Goal: Task Accomplishment & Management: Use online tool/utility

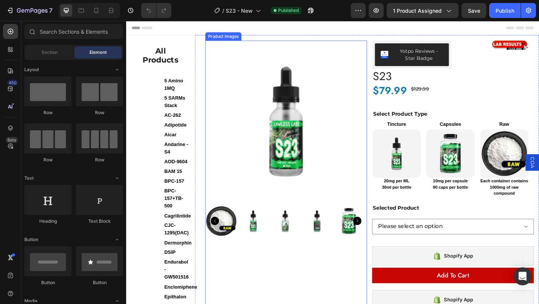
click at [287, 168] on img at bounding box center [300, 130] width 176 height 176
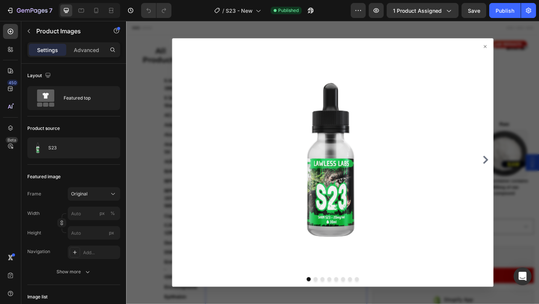
click at [513, 49] on icon at bounding box center [516, 49] width 6 height 6
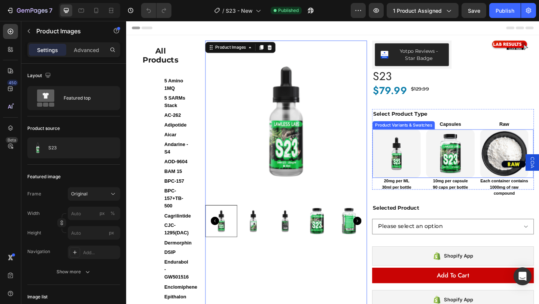
click at [432, 137] on div "Product Variants & Swatches" at bounding box center [428, 134] width 68 height 9
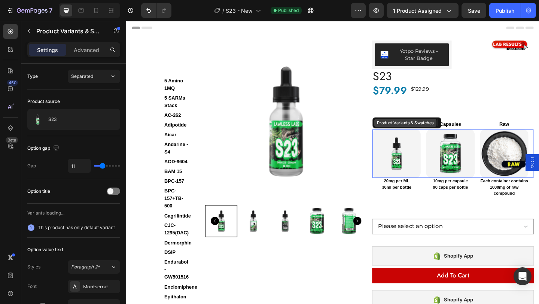
select select "552017924544725815"
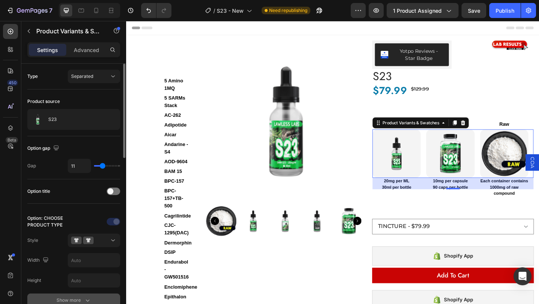
scroll to position [55, 0]
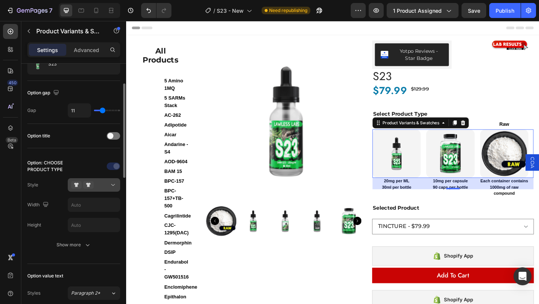
click at [114, 186] on icon at bounding box center [112, 184] width 7 height 7
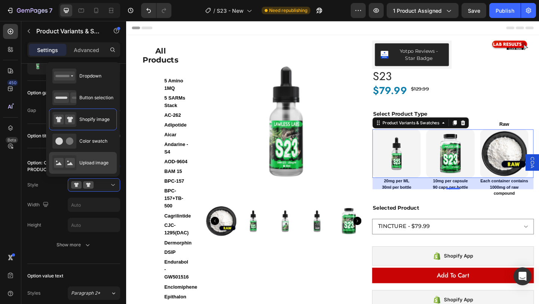
click at [96, 164] on span "Upload image" at bounding box center [93, 162] width 29 height 7
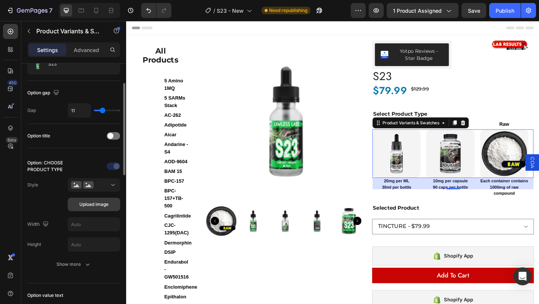
click at [93, 205] on span "Upload image" at bounding box center [93, 204] width 29 height 7
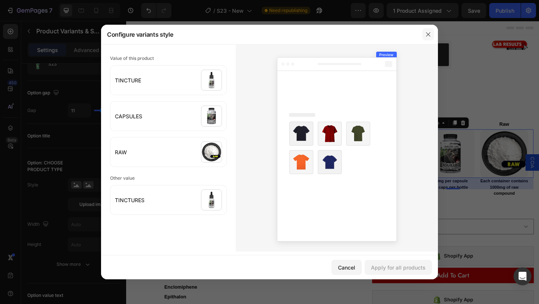
click at [424, 33] on button "button" at bounding box center [428, 34] width 12 height 12
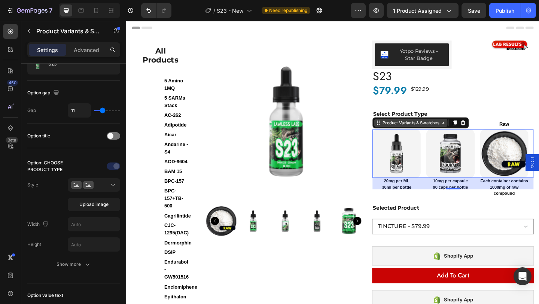
click at [423, 132] on div "Product Variants & Swatches" at bounding box center [435, 131] width 65 height 7
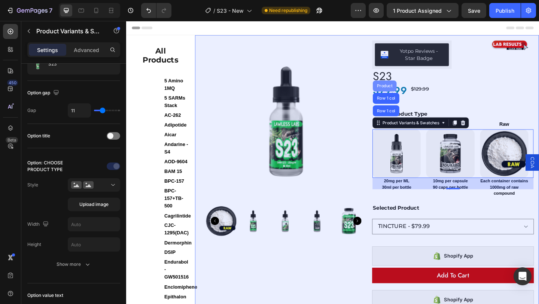
click at [405, 91] on div "Product" at bounding box center [407, 91] width 20 height 4
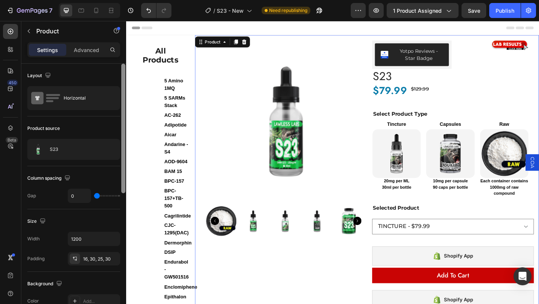
scroll to position [3, 0]
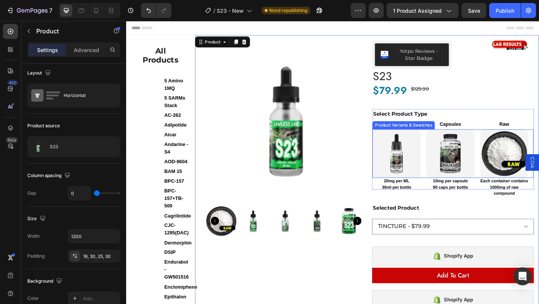
click at [446, 159] on div "TINCTURE TINCTURE CAPSULES CAPSULES RAW RAW" at bounding box center [481, 165] width 175 height 52
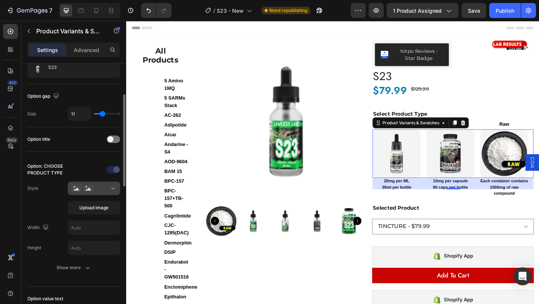
scroll to position [61, 0]
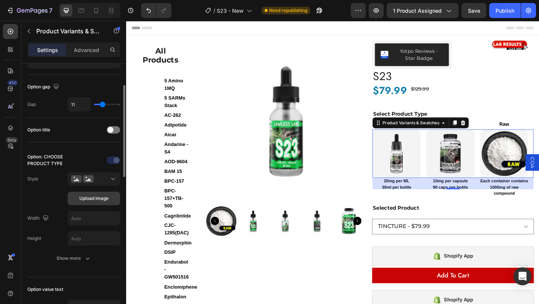
click at [87, 199] on span "Upload image" at bounding box center [93, 198] width 29 height 7
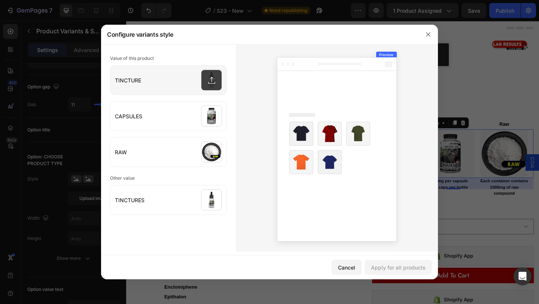
click at [210, 83] on input "file" at bounding box center [168, 79] width 116 height 29
drag, startPoint x: 424, startPoint y: 34, endPoint x: 319, endPoint y: 17, distance: 105.7
click at [424, 34] on button "button" at bounding box center [428, 34] width 12 height 12
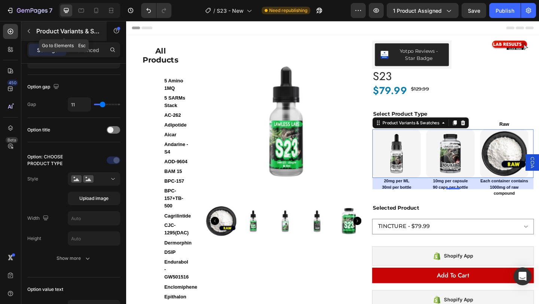
click at [27, 30] on icon "button" at bounding box center [29, 31] width 6 height 6
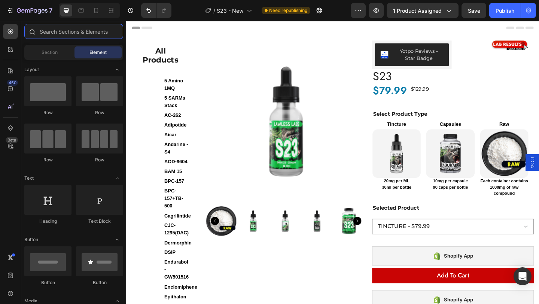
click at [69, 37] on input "text" at bounding box center [73, 31] width 99 height 15
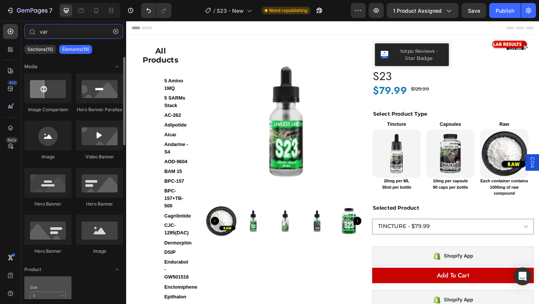
type input "var"
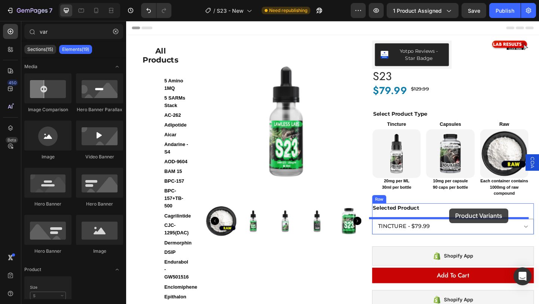
drag, startPoint x: 186, startPoint y: 312, endPoint x: 477, endPoint y: 225, distance: 303.8
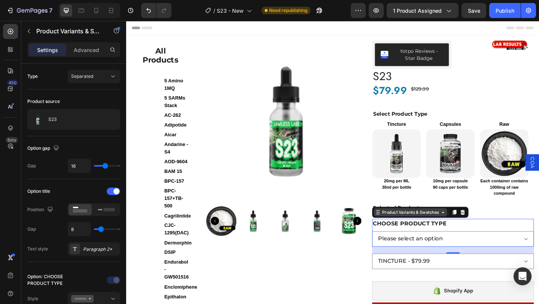
click at [438, 226] on div "Product Variants & Swatches" at bounding box center [435, 229] width 65 height 7
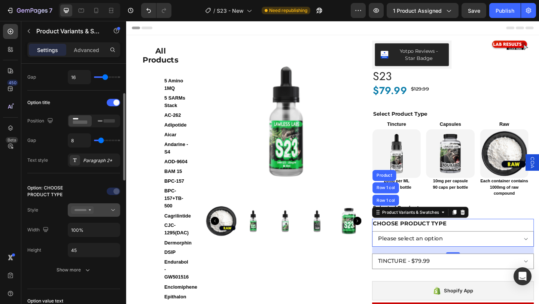
scroll to position [142, 0]
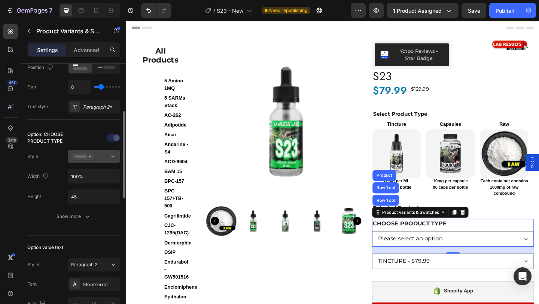
click at [104, 156] on div at bounding box center [94, 156] width 46 height 7
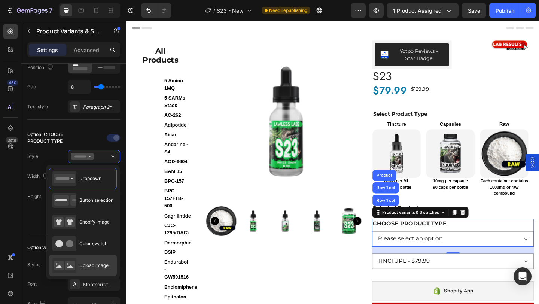
click at [96, 267] on span "Upload image" at bounding box center [93, 265] width 29 height 7
type input "64"
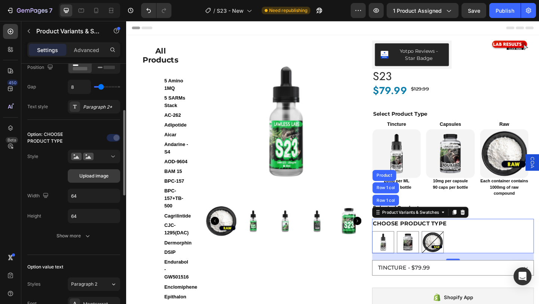
click at [96, 178] on span "Upload image" at bounding box center [93, 175] width 29 height 7
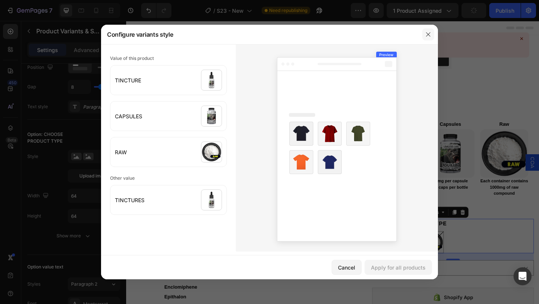
click at [429, 36] on icon "button" at bounding box center [428, 34] width 4 height 4
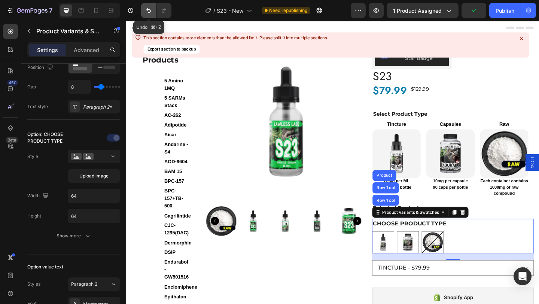
click at [146, 13] on icon "Undo/Redo" at bounding box center [148, 10] width 7 height 7
type input "100%"
type input "45"
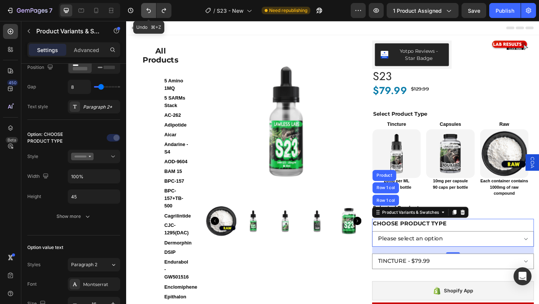
click at [146, 13] on icon "Undo/Redo" at bounding box center [148, 10] width 7 height 7
select select "TINCTURE"
click at [151, 9] on icon "Undo/Redo" at bounding box center [148, 10] width 7 height 7
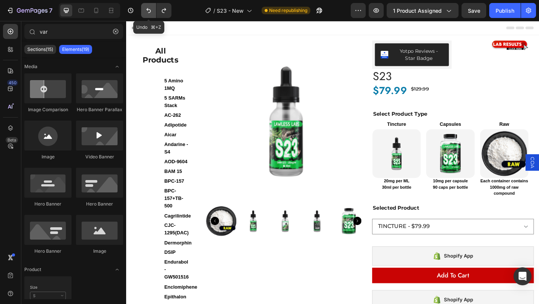
click at [151, 9] on icon "Undo/Redo" at bounding box center [148, 10] width 7 height 7
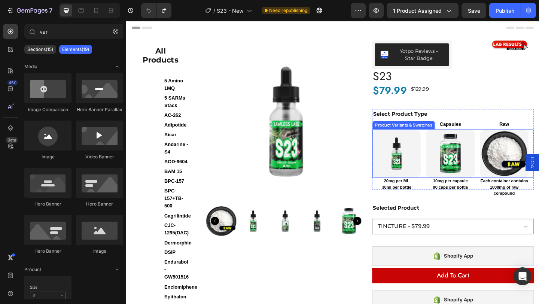
click at [444, 157] on div "TINCTURE TINCTURE CAPSULES CAPSULES RAW RAW" at bounding box center [481, 165] width 175 height 52
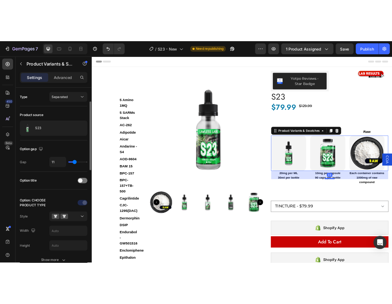
scroll to position [120, 0]
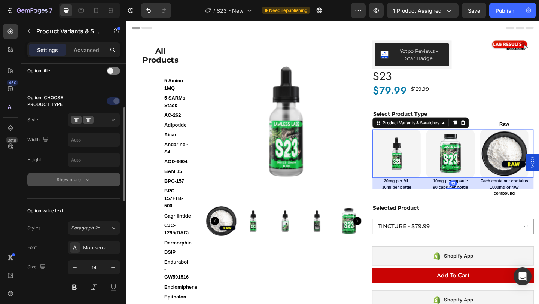
click at [82, 177] on div "Show more" at bounding box center [73, 179] width 35 height 7
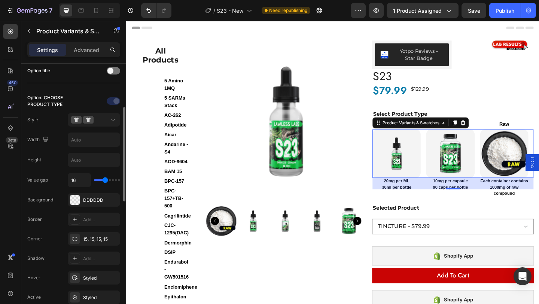
click at [80, 104] on div at bounding box center [94, 101] width 52 height 12
click at [108, 123] on div at bounding box center [94, 119] width 46 height 7
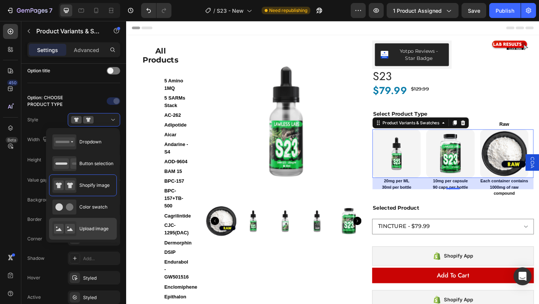
click at [89, 223] on div "Upload image" at bounding box center [80, 228] width 56 height 15
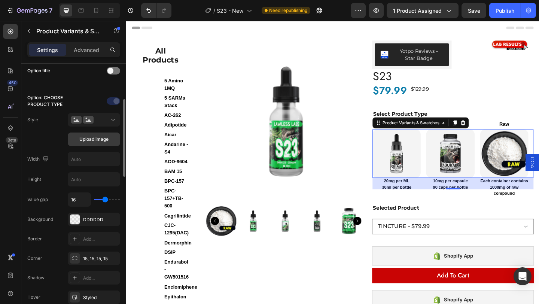
click at [97, 141] on span "Upload image" at bounding box center [93, 139] width 29 height 7
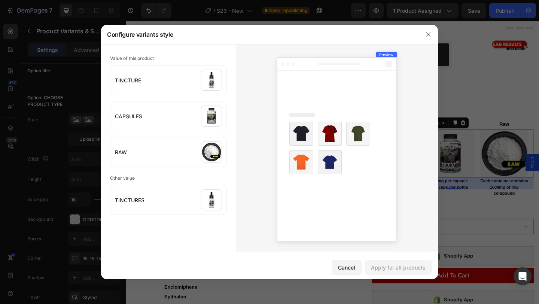
drag, startPoint x: 161, startPoint y: 79, endPoint x: 202, endPoint y: 47, distance: 52.1
click at [202, 47] on div "Value of this product TINCTURE CAPSULES RAW Other value TINCTURES" at bounding box center [168, 147] width 135 height 207
click at [248, 137] on div at bounding box center [337, 147] width 202 height 207
click at [430, 32] on icon "button" at bounding box center [428, 34] width 6 height 6
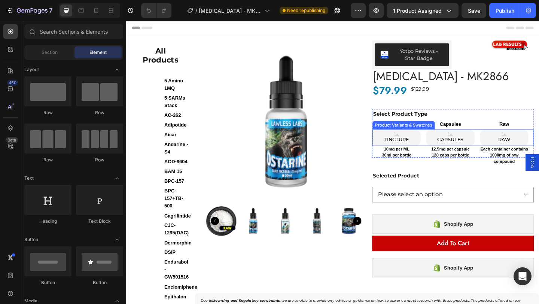
click at [444, 140] on div "TINCTURE TINCTURE TINCTURE CAPSULES CAPSULES CAPSULES RAW RAW RAW" at bounding box center [481, 148] width 175 height 18
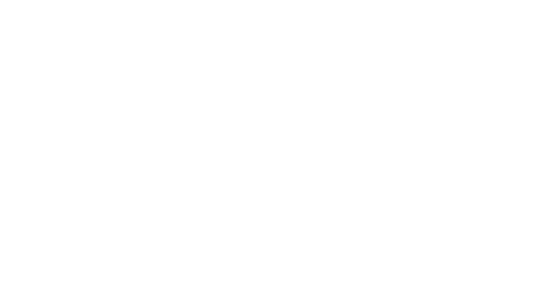
scroll to position [50, 0]
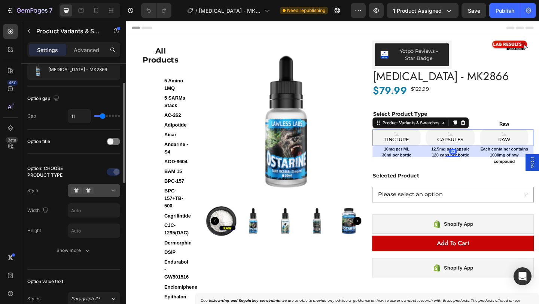
click at [105, 192] on div at bounding box center [94, 190] width 46 height 7
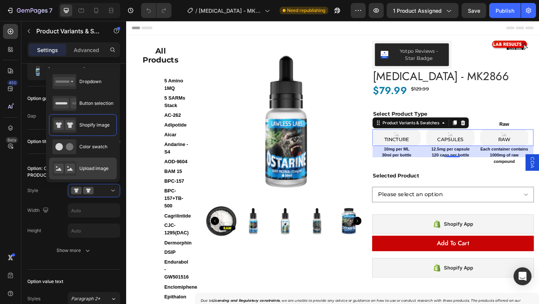
click at [94, 167] on span "Upload image" at bounding box center [93, 168] width 29 height 7
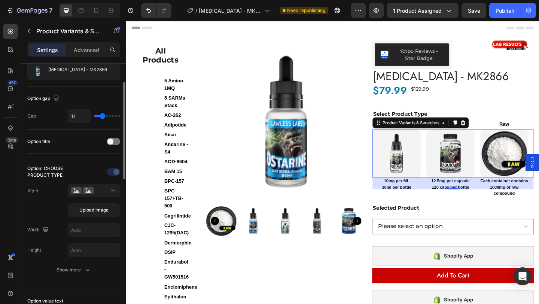
click at [84, 161] on div "Option: CHOOSE PRODUCT TYPE Style Upload image Width Height Show more" at bounding box center [73, 221] width 93 height 123
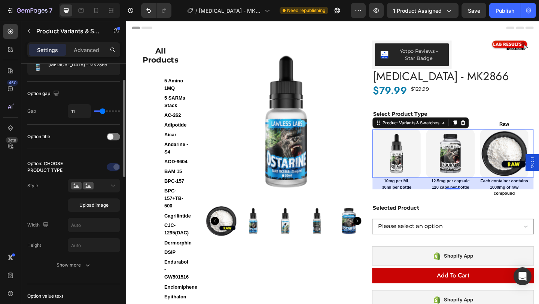
scroll to position [61, 0]
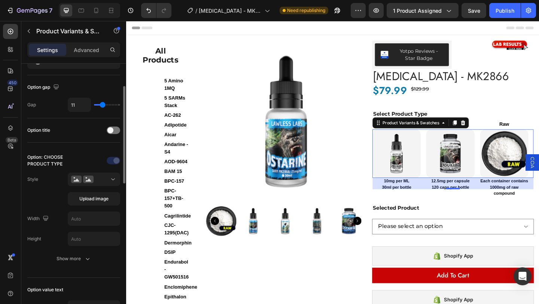
click at [66, 211] on div "Option: CHOOSE PRODUCT TYPE" at bounding box center [73, 218] width 93 height 14
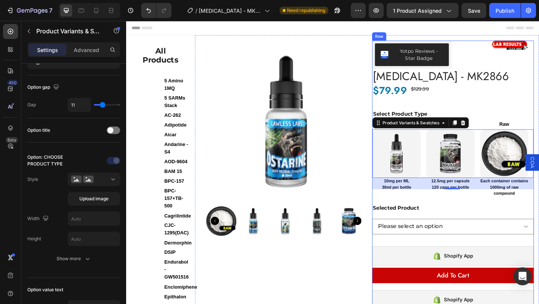
click at [498, 95] on div "$79.99 Product Price Product Price $129.99 Product Price Product Price Row" at bounding box center [481, 96] width 176 height 15
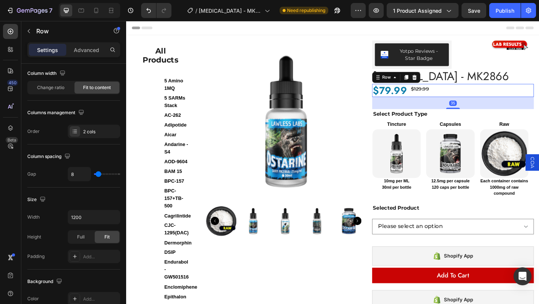
scroll to position [0, 0]
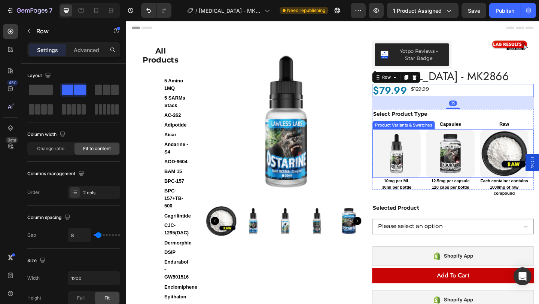
click at [445, 153] on div "TINCTURE TINCTURE CAPSULES CAPSULES RAW RAW" at bounding box center [481, 165] width 175 height 52
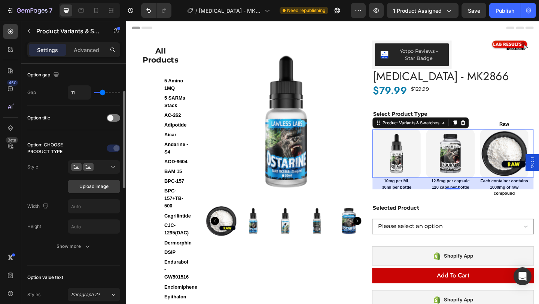
scroll to position [92, 0]
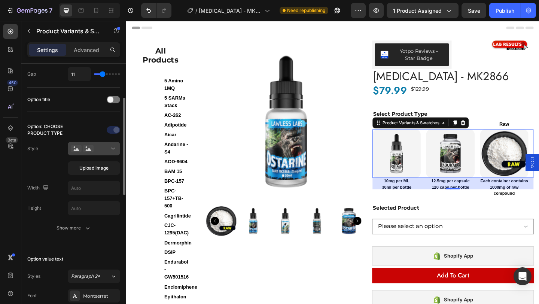
click at [107, 148] on div at bounding box center [94, 148] width 46 height 7
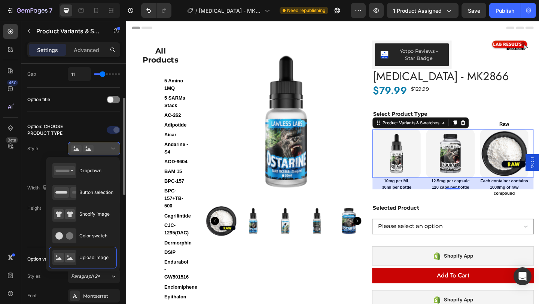
click at [107, 148] on div at bounding box center [94, 148] width 46 height 7
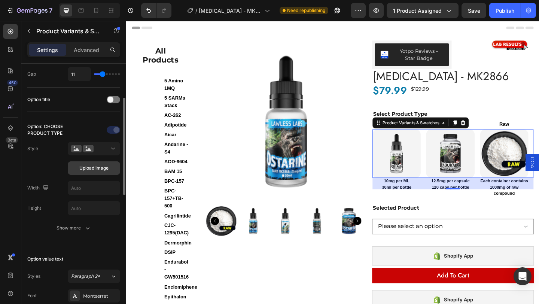
click at [95, 169] on span "Upload image" at bounding box center [93, 168] width 29 height 7
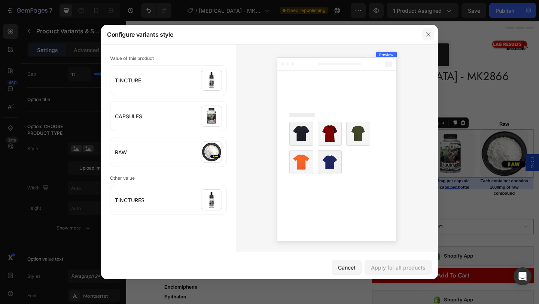
click at [426, 33] on icon "button" at bounding box center [428, 34] width 6 height 6
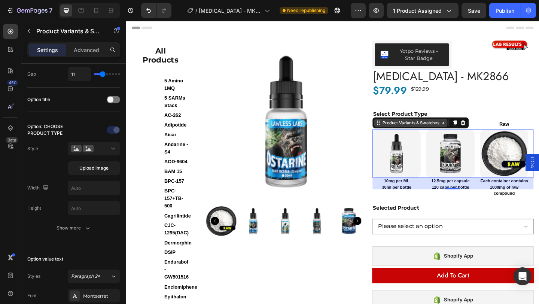
click at [432, 131] on div "Product Variants & Swatches" at bounding box center [435, 131] width 65 height 7
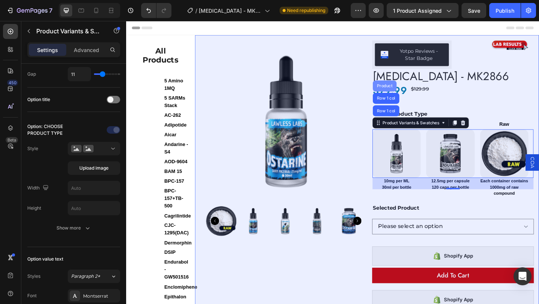
click at [404, 90] on div "Product" at bounding box center [407, 91] width 20 height 4
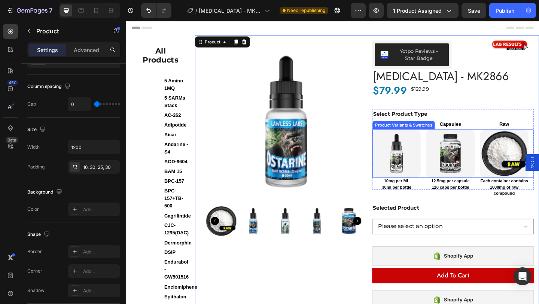
scroll to position [0, 0]
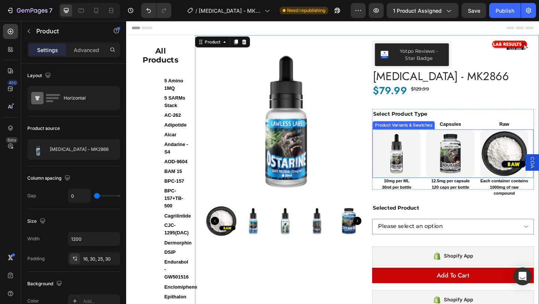
click at [447, 172] on div "TINCTURE TINCTURE CAPSULES CAPSULES RAW RAW" at bounding box center [481, 165] width 175 height 52
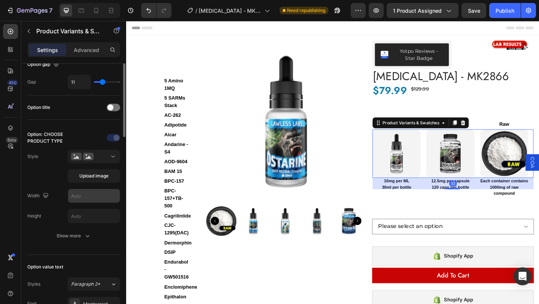
scroll to position [113, 0]
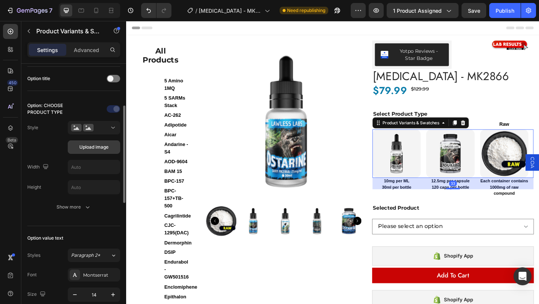
click at [94, 150] on button "Upload image" at bounding box center [94, 146] width 52 height 13
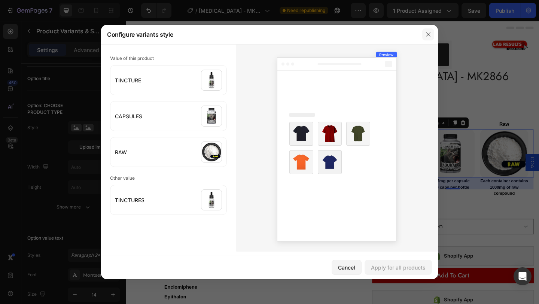
click at [427, 32] on icon "button" at bounding box center [428, 34] width 6 height 6
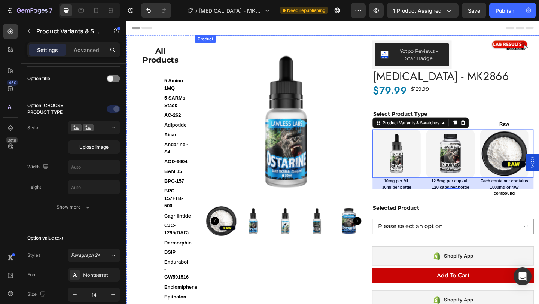
click at [388, 74] on div "Yotpo Reviews - Star Badge Yotpo Reviews Image Row Row Ostarine - MK2866 Produc…" at bounding box center [476, 192] width 176 height 300
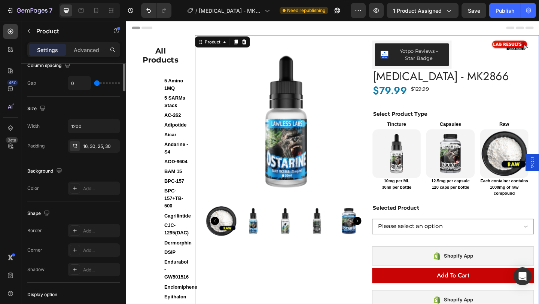
scroll to position [0, 0]
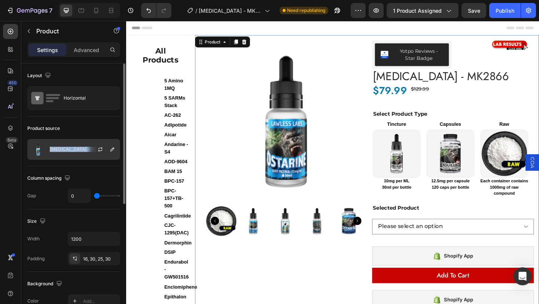
copy div "Ostarine - MK2866"
drag, startPoint x: 49, startPoint y: 149, endPoint x: 92, endPoint y: 150, distance: 43.4
click at [92, 150] on div "Ostarine - MK2866" at bounding box center [73, 149] width 93 height 21
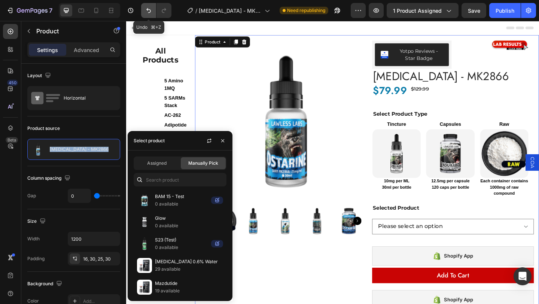
click at [149, 12] on icon "Undo/Redo" at bounding box center [148, 10] width 7 height 7
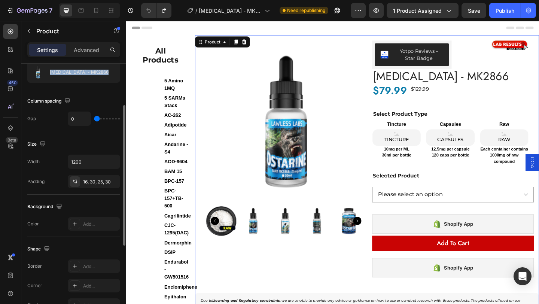
scroll to position [135, 0]
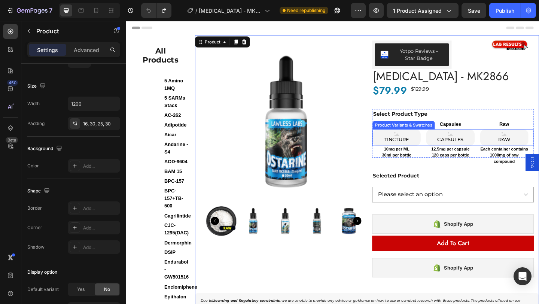
click at [445, 147] on div "TINCTURE TINCTURE TINCTURE CAPSULES CAPSULES CAPSULES RAW RAW RAW" at bounding box center [481, 148] width 175 height 18
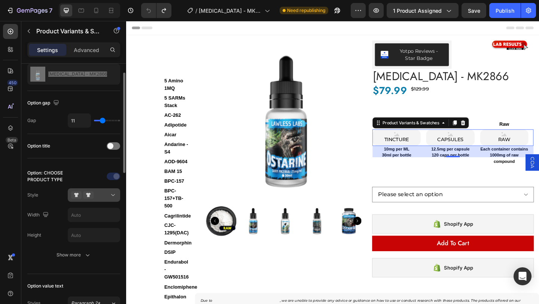
scroll to position [45, 0]
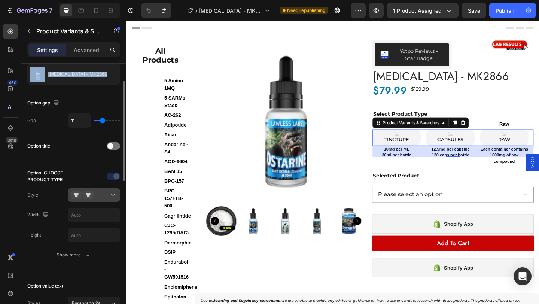
click at [93, 196] on icon at bounding box center [88, 194] width 10 height 7
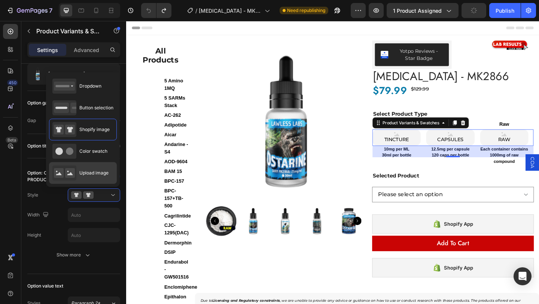
click at [91, 174] on span "Upload image" at bounding box center [93, 172] width 29 height 7
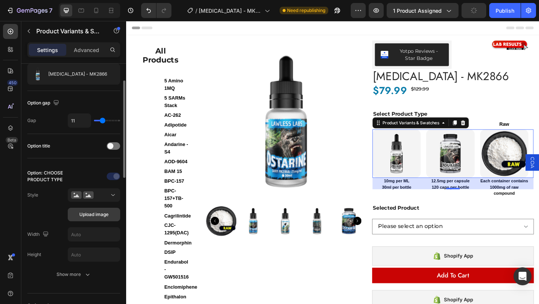
click at [97, 215] on span "Upload image" at bounding box center [93, 214] width 29 height 7
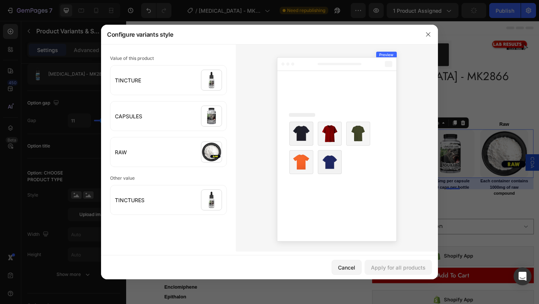
click at [477, 57] on div at bounding box center [269, 152] width 539 height 304
click at [423, 30] on button "button" at bounding box center [428, 34] width 12 height 12
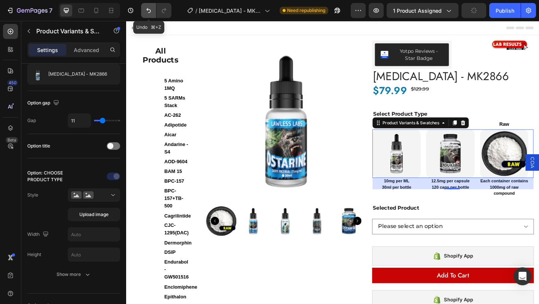
click at [146, 6] on button "Undo/Redo" at bounding box center [148, 10] width 15 height 15
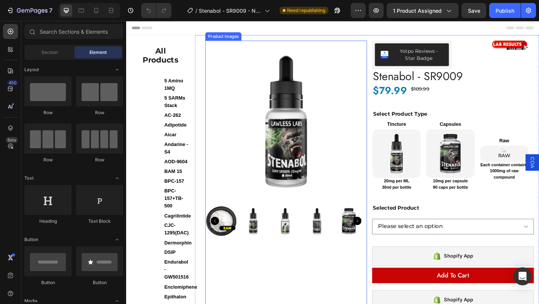
click at [321, 104] on img at bounding box center [300, 130] width 176 height 176
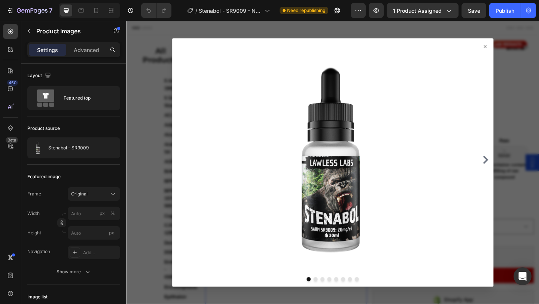
click at [515, 49] on icon at bounding box center [516, 48] width 3 height 3
click at [513, 46] on icon at bounding box center [516, 49] width 6 height 6
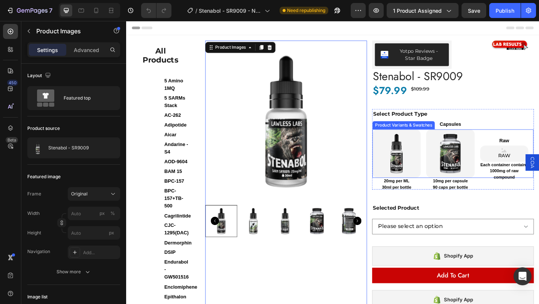
click at [440, 136] on div "Product Variants & Swatches" at bounding box center [427, 134] width 65 height 7
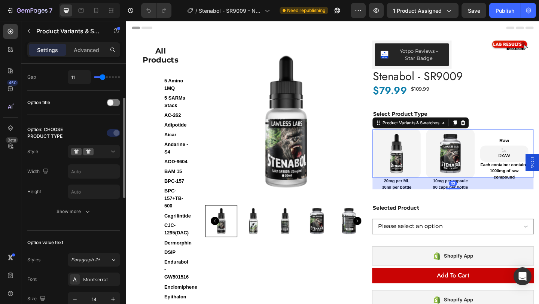
scroll to position [116, 0]
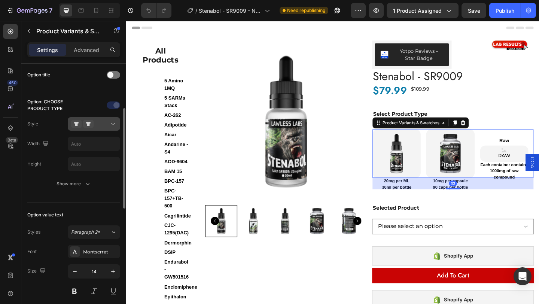
click at [109, 126] on div at bounding box center [94, 123] width 46 height 7
click at [65, 91] on div "Option: CHOOSE PRODUCT TYPE Style Width Height Show more" at bounding box center [73, 145] width 93 height 116
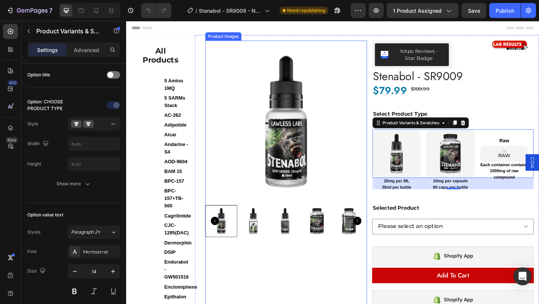
click at [388, 92] on div "Yotpo Reviews - Star Badge Yotpo Reviews Image Row Row Stenabol - SR9009 Produc…" at bounding box center [476, 192] width 176 height 300
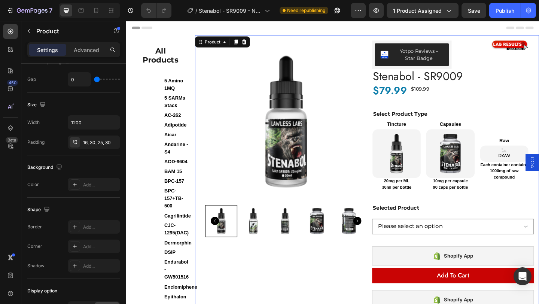
scroll to position [0, 0]
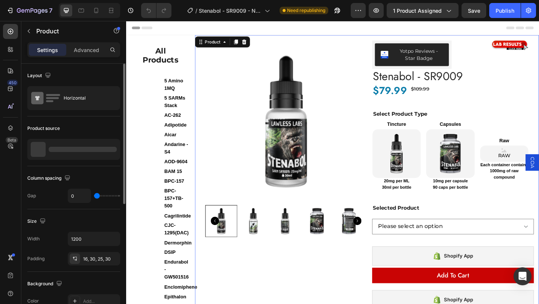
click at [389, 88] on div "Yotpo Reviews - Star Badge Yotpo Reviews Image Row Row Stenabol - SR9009 Produc…" at bounding box center [476, 192] width 176 height 300
copy div "Stenabol - SR9009"
drag, startPoint x: 46, startPoint y: 148, endPoint x: 93, endPoint y: 82, distance: 81.5
click at [94, 83] on div "Layout Horizontal Product source Stenabol - SR9009 Column spacing Gap 0 Size Wi…" at bounding box center [73, 281] width 93 height 435
click at [93, 77] on div "Layout" at bounding box center [73, 76] width 93 height 12
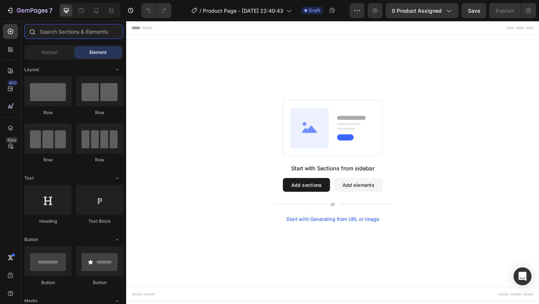
click at [63, 31] on input "text" at bounding box center [73, 31] width 99 height 15
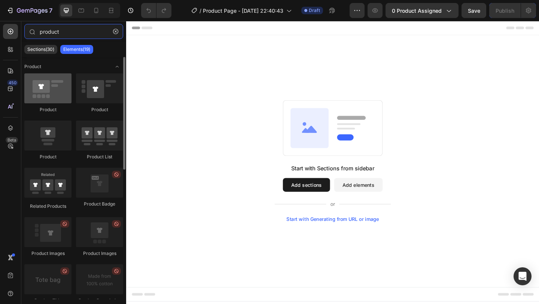
type input "product"
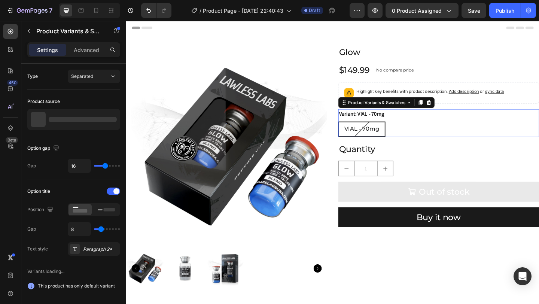
click at [436, 140] on div "VIAL - 70mg VIAL - 70mg VIAL - 70mg" at bounding box center [465, 138] width 218 height 17
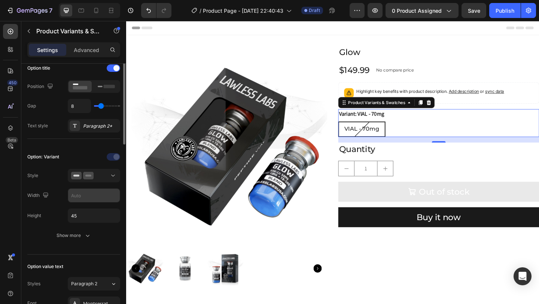
scroll to position [128, 0]
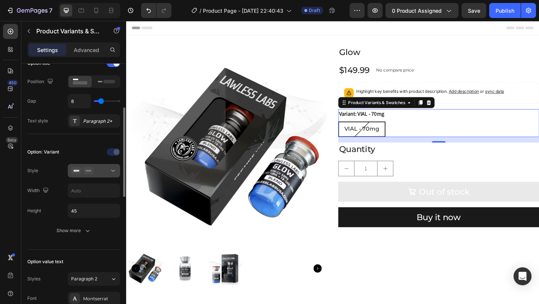
click at [105, 172] on div at bounding box center [94, 170] width 46 height 7
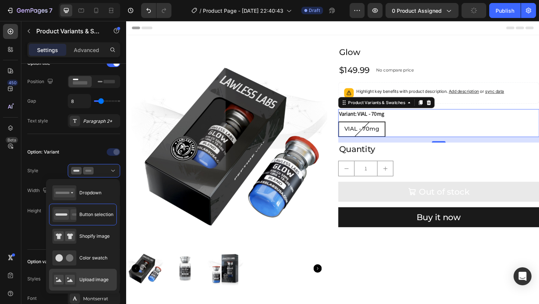
click at [89, 277] on span "Upload image" at bounding box center [93, 279] width 29 height 7
type input "64"
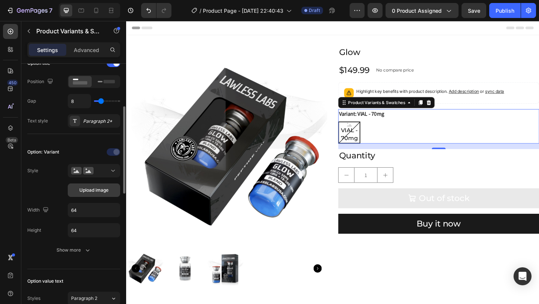
click at [95, 193] on span "Upload image" at bounding box center [93, 190] width 29 height 7
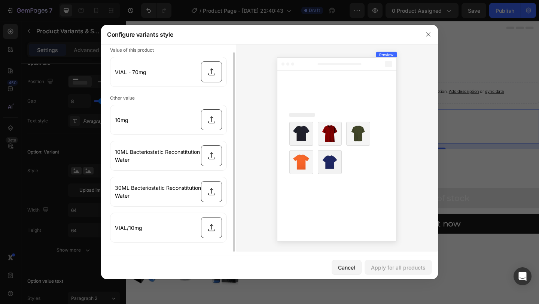
scroll to position [0, 0]
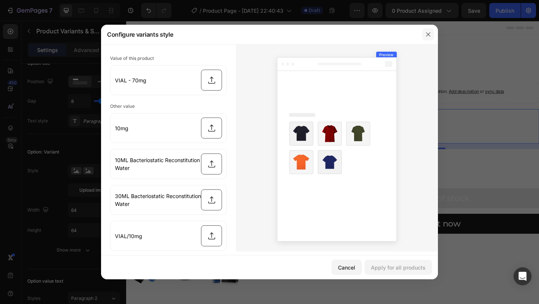
drag, startPoint x: 430, startPoint y: 35, endPoint x: 330, endPoint y: 15, distance: 101.4
click at [430, 35] on icon "button" at bounding box center [428, 34] width 6 height 6
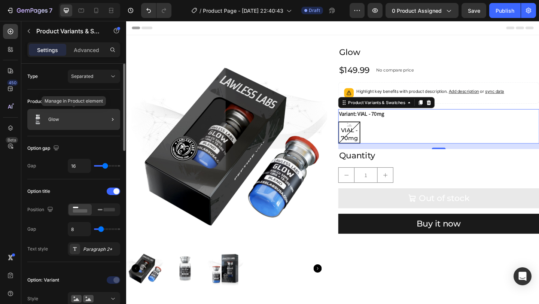
click at [92, 120] on div "Glow" at bounding box center [73, 119] width 93 height 21
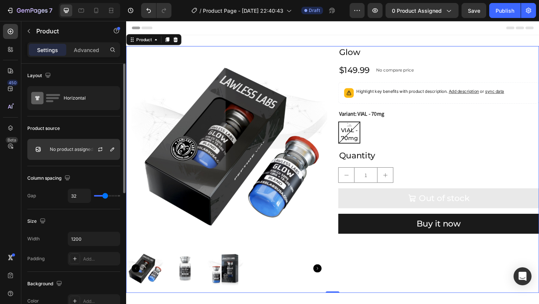
click at [54, 148] on p "No product assigned" at bounding box center [71, 149] width 43 height 5
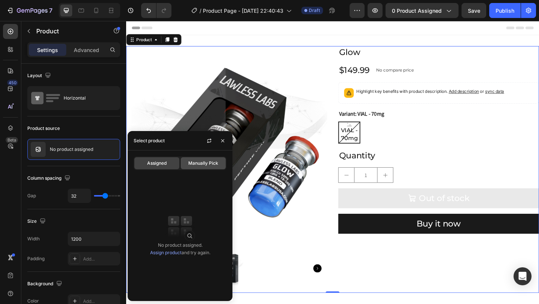
click at [196, 164] on span "Manually Pick" at bounding box center [203, 163] width 30 height 7
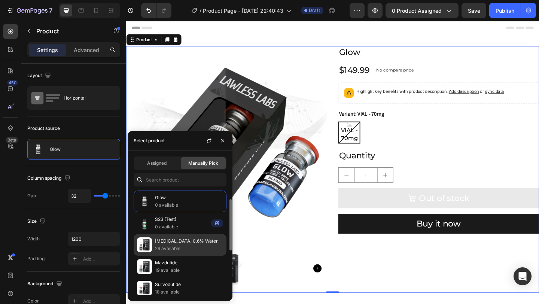
scroll to position [21, 0]
click at [190, 248] on p "29 available" at bounding box center [189, 247] width 68 height 7
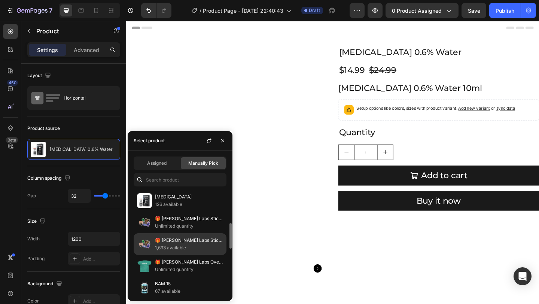
scroll to position [152, 0]
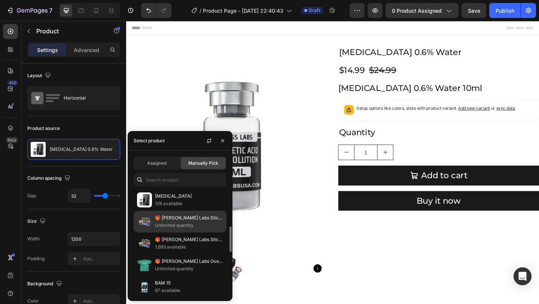
click at [186, 216] on p "🎁 [PERSON_NAME] Labs Sticker Variety Pack (100% off)" at bounding box center [189, 217] width 68 height 7
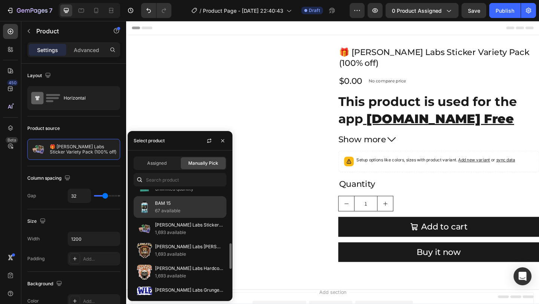
scroll to position [226, 0]
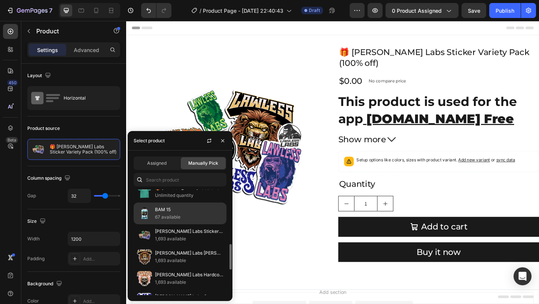
click at [177, 216] on p "67 available" at bounding box center [189, 216] width 68 height 7
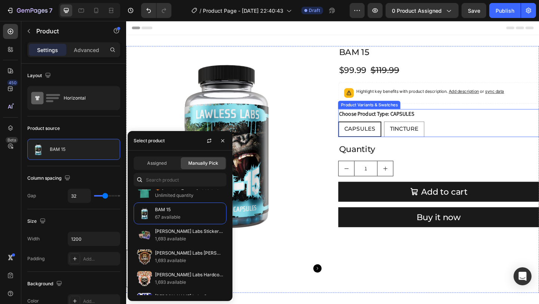
click at [465, 137] on div "CAPSULES CAPSULES CAPSULES TINCTURE TINCTURE TINCTURE" at bounding box center [465, 138] width 218 height 17
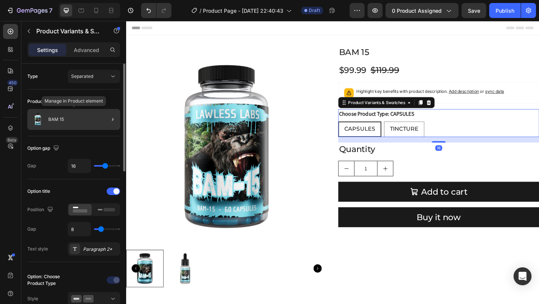
click at [78, 123] on div "BAM 15" at bounding box center [73, 119] width 93 height 21
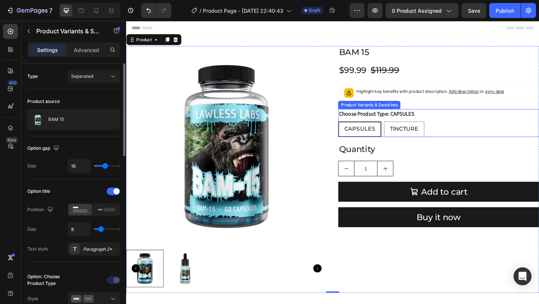
click at [474, 140] on div "CAPSULES CAPSULES CAPSULES TINCTURE TINCTURE TINCTURE" at bounding box center [465, 138] width 218 height 17
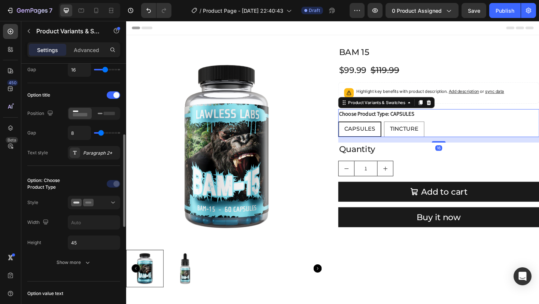
scroll to position [123, 0]
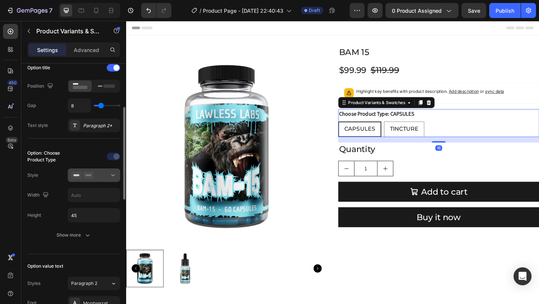
click at [107, 175] on div at bounding box center [94, 174] width 46 height 7
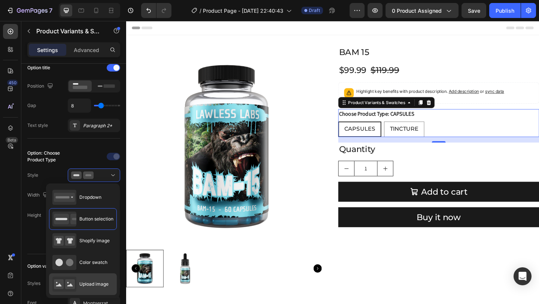
click at [88, 288] on div "Upload image" at bounding box center [80, 283] width 56 height 15
type input "64"
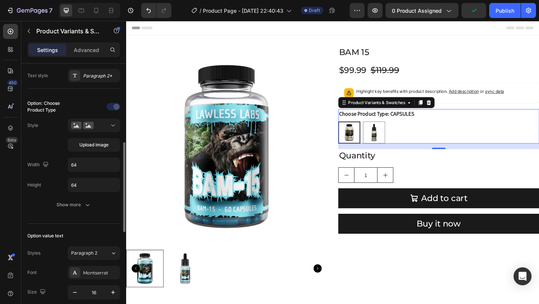
scroll to position [190, 0]
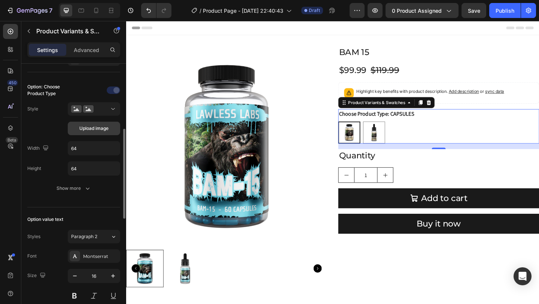
click at [100, 132] on button "Upload image" at bounding box center [94, 128] width 52 height 13
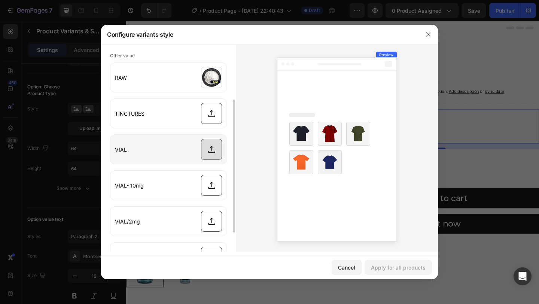
scroll to position [0, 0]
